Goal: Find specific page/section: Find specific page/section

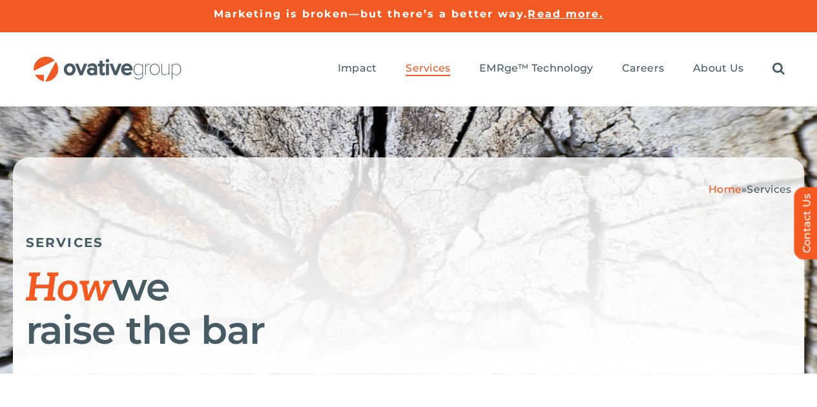
click at [127, 56] on img "OG_Full_horizontal_RGB" at bounding box center [107, 68] width 150 height 25
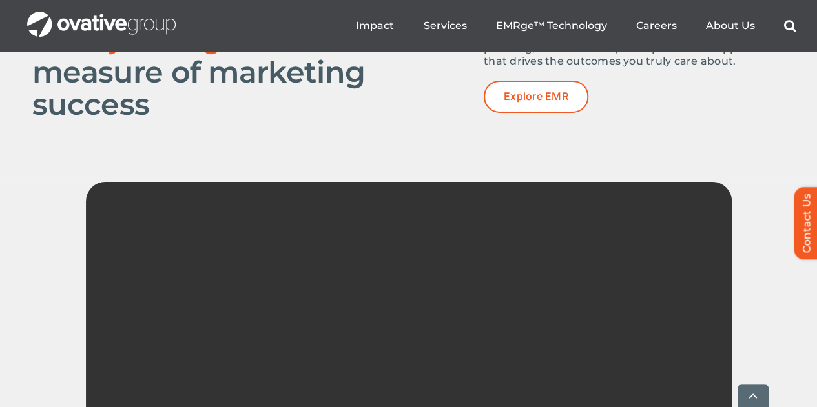
scroll to position [2324, 0]
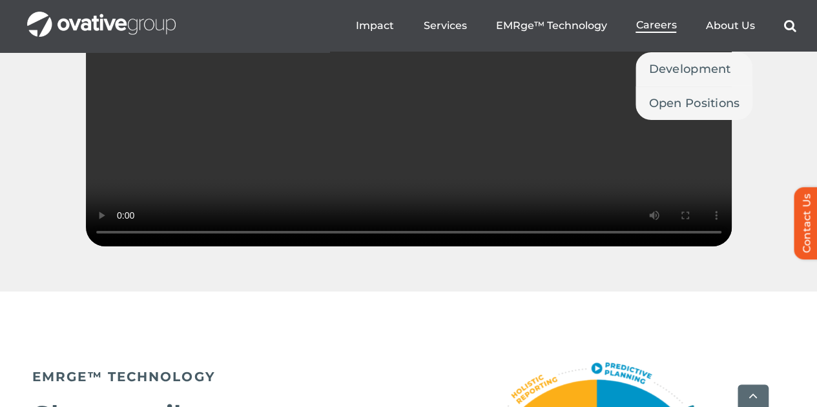
click at [659, 26] on span "Careers" at bounding box center [655, 25] width 41 height 13
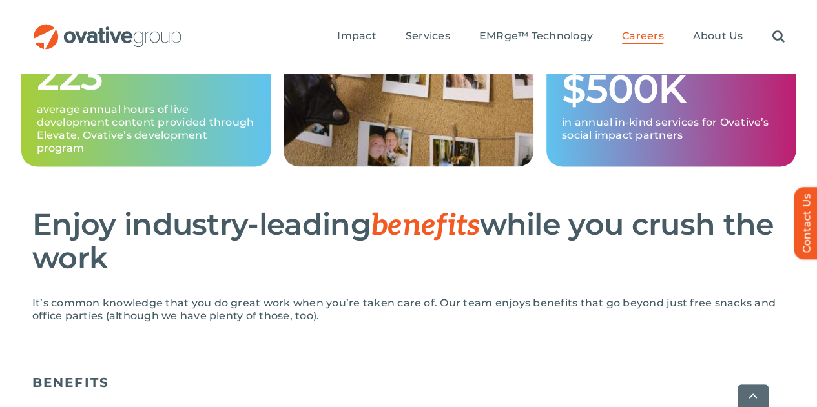
scroll to position [1033, 0]
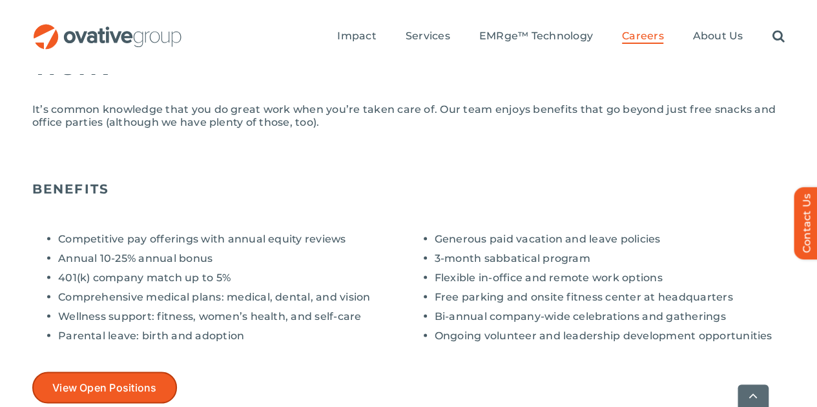
click at [133, 372] on link "View Open Positions" at bounding box center [104, 388] width 145 height 32
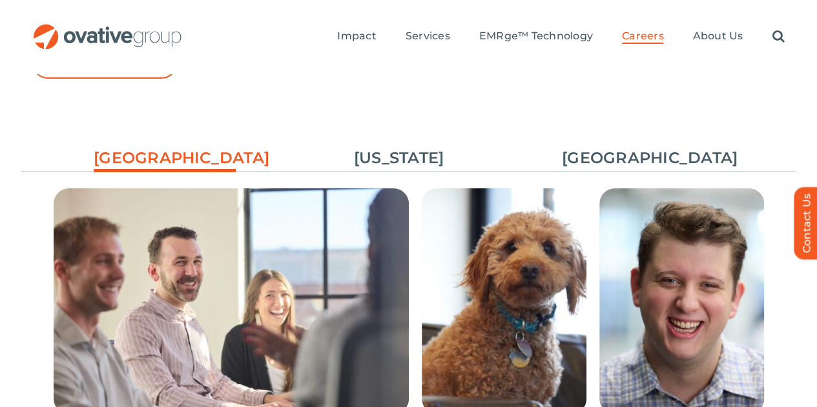
scroll to position [1982, 0]
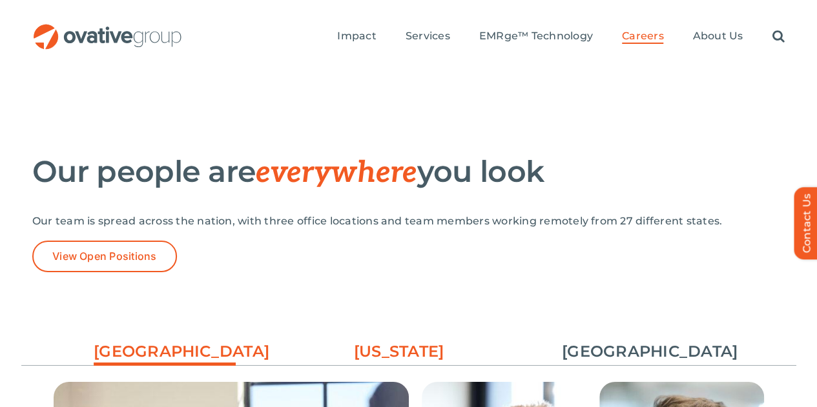
click at [390, 341] on link "[US_STATE]" at bounding box center [399, 352] width 142 height 22
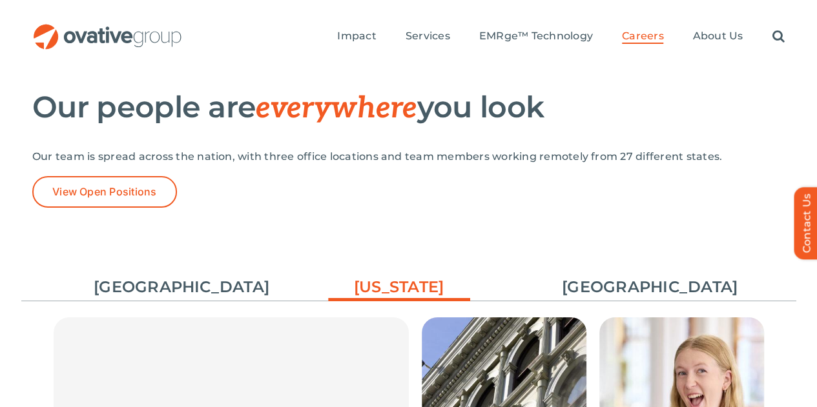
scroll to position [1788, 0]
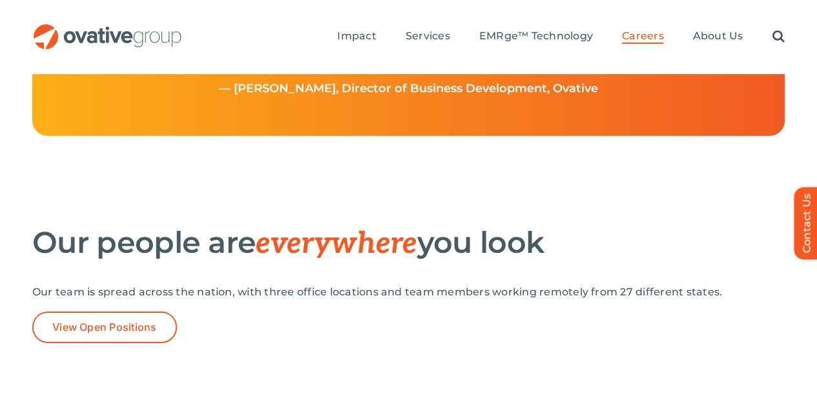
scroll to position [1853, 0]
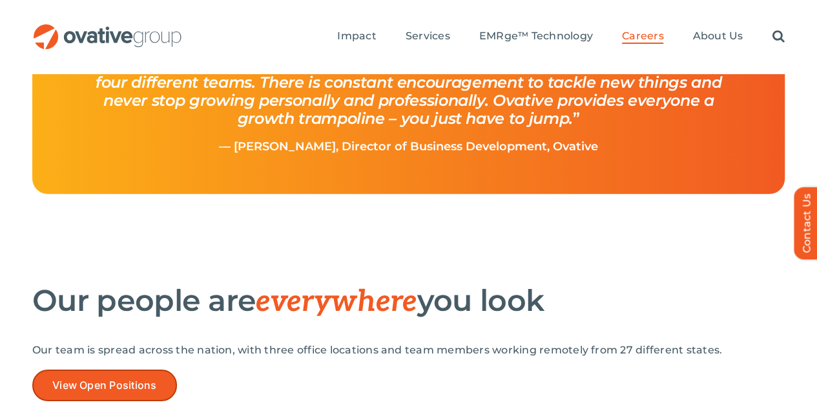
click at [97, 370] on link "View Open Positions" at bounding box center [104, 386] width 145 height 32
